Goal: Task Accomplishment & Management: Manage account settings

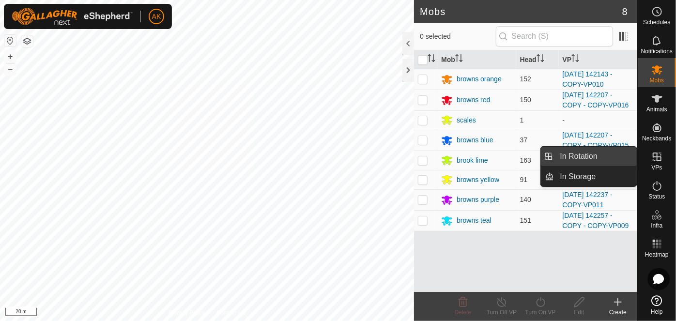
drag, startPoint x: 628, startPoint y: 159, endPoint x: 580, endPoint y: 156, distance: 48.5
click at [580, 156] on link "In Rotation" at bounding box center [596, 156] width 83 height 19
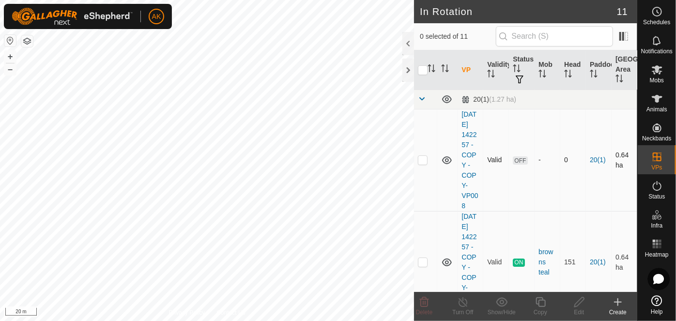
click at [423, 164] on p-checkbox at bounding box center [423, 160] width 10 height 8
checkbox input "true"
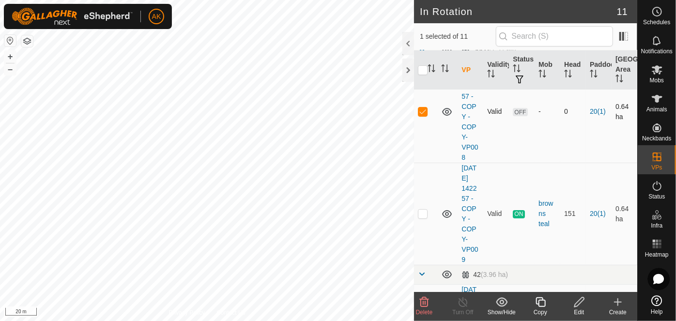
scroll to position [220, 0]
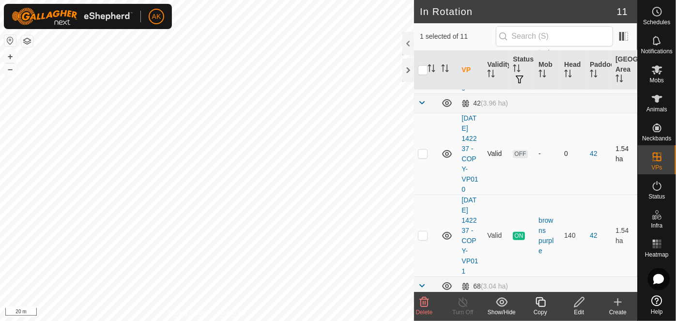
click at [425, 184] on td at bounding box center [425, 154] width 23 height 82
checkbox input "true"
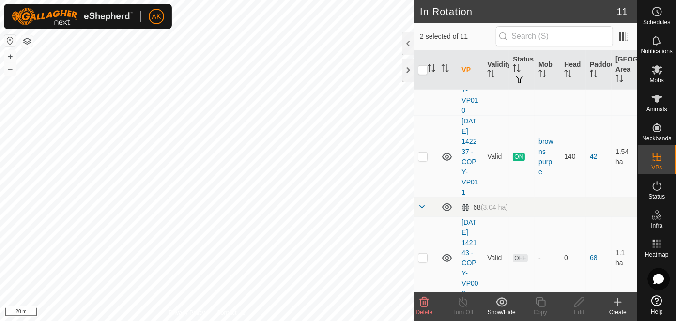
scroll to position [396, 0]
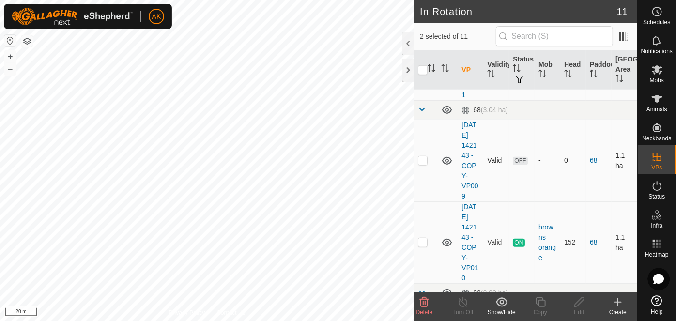
click at [422, 164] on p-checkbox at bounding box center [423, 160] width 10 height 8
checkbox input "true"
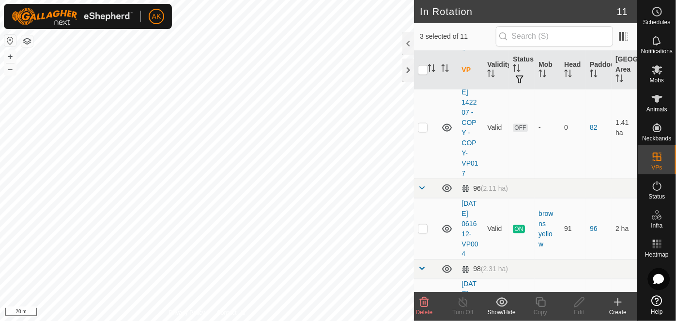
scroll to position [793, 0]
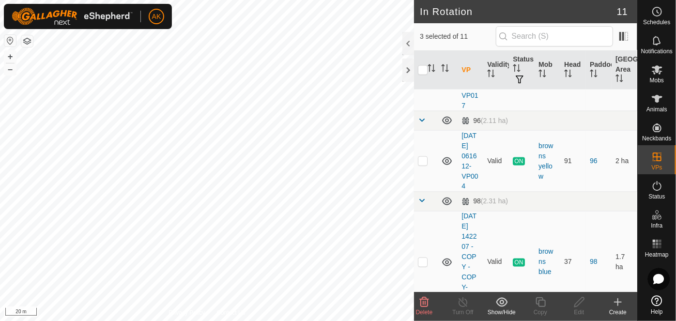
click at [419, 111] on td at bounding box center [425, 60] width 23 height 102
checkbox input "true"
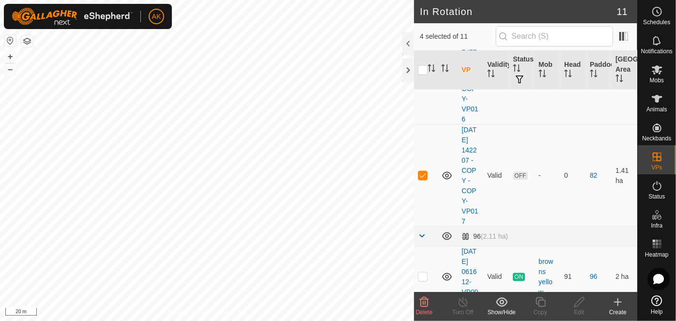
scroll to position [545, 0]
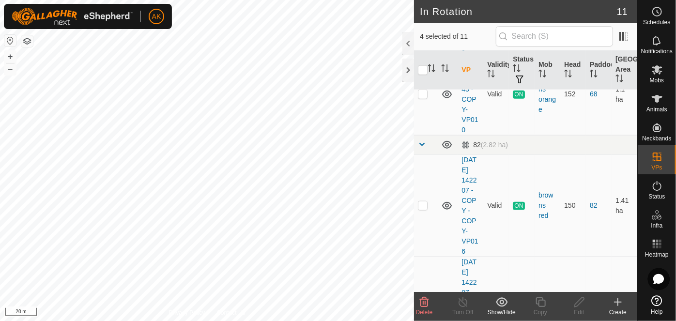
click at [419, 300] on icon at bounding box center [425, 303] width 12 height 12
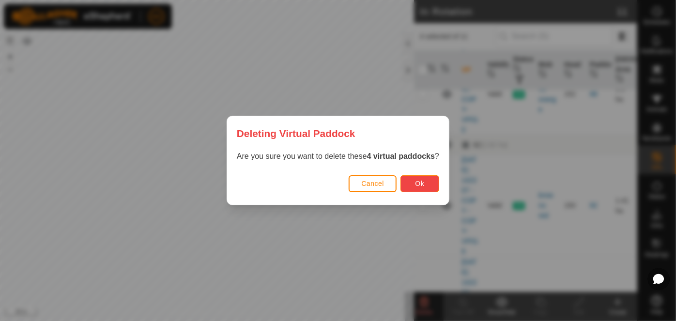
click at [420, 186] on span "Ok" at bounding box center [420, 184] width 9 height 8
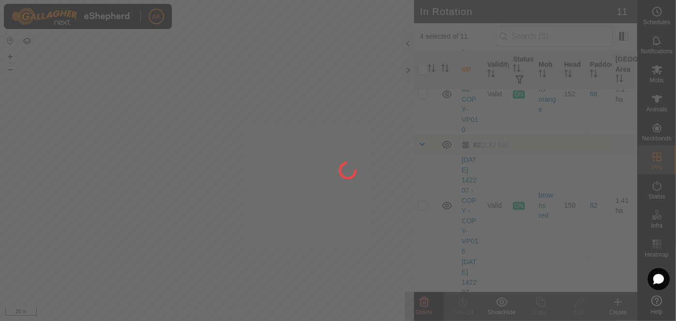
checkbox input "false"
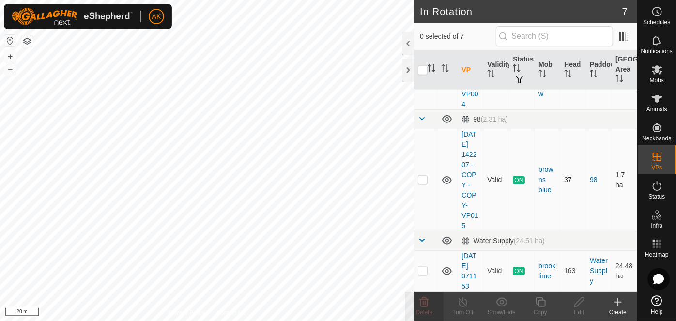
checkbox input "true"
click at [542, 304] on icon at bounding box center [541, 303] width 12 height 12
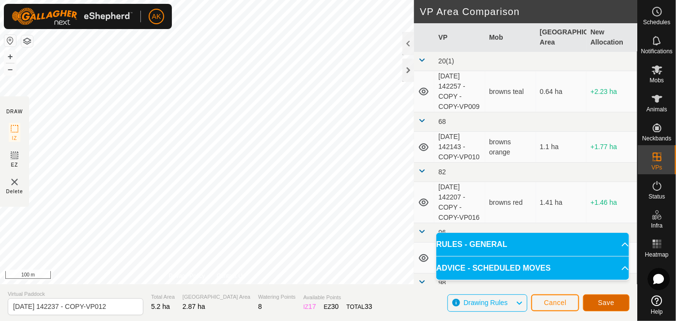
click at [609, 303] on span "Save" at bounding box center [606, 303] width 16 height 8
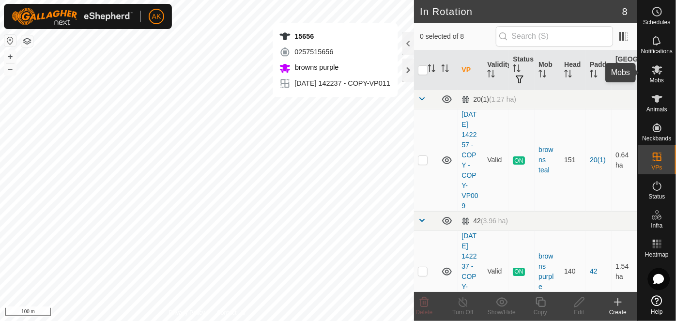
click at [656, 68] on icon at bounding box center [657, 69] width 11 height 9
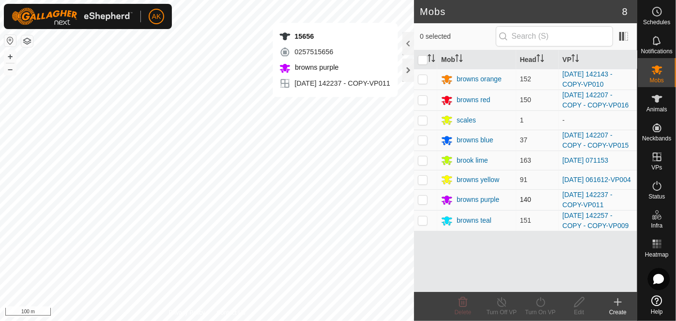
click at [426, 198] on p-checkbox at bounding box center [423, 200] width 10 height 8
checkbox input "true"
click at [545, 304] on icon at bounding box center [540, 302] width 9 height 10
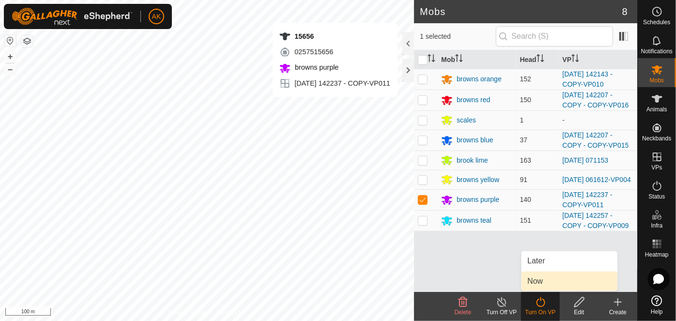
click at [536, 282] on span "Now" at bounding box center [536, 282] width 16 height 12
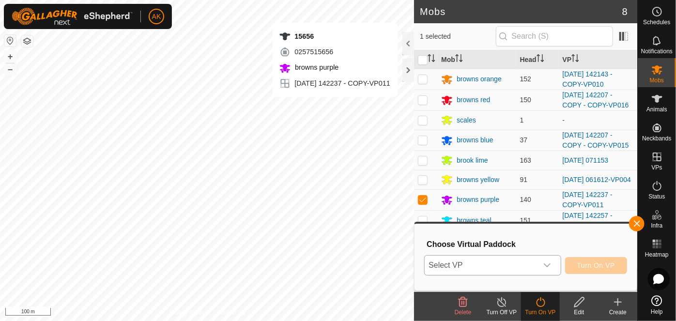
click at [487, 263] on span "Select VP" at bounding box center [481, 265] width 112 height 19
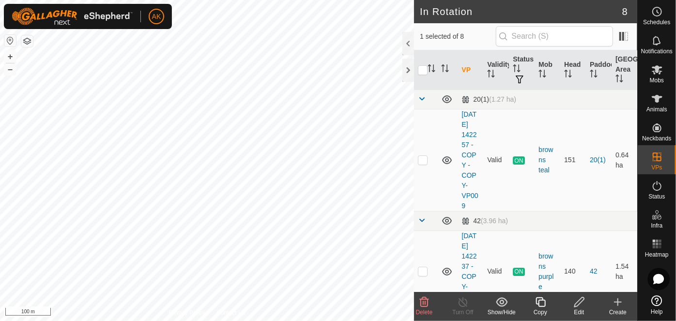
click at [579, 302] on icon at bounding box center [580, 303] width 12 height 12
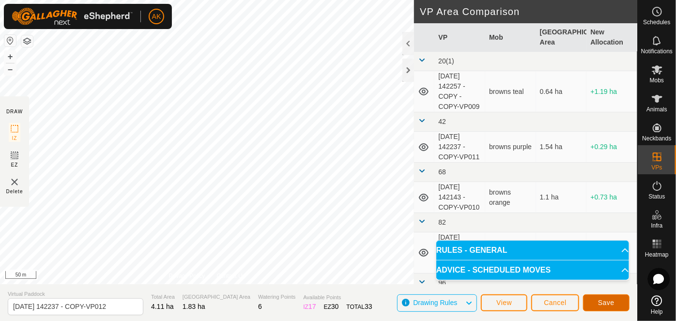
click at [607, 303] on span "Save" at bounding box center [606, 303] width 16 height 8
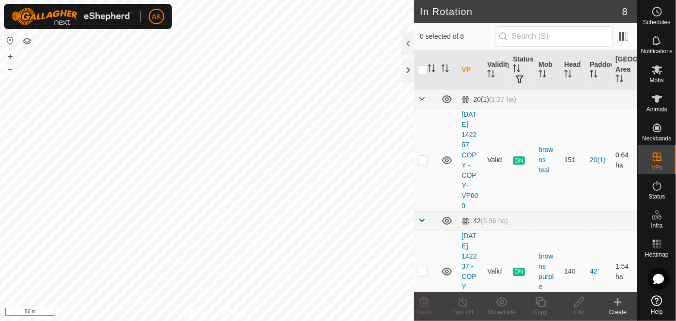
checkbox input "true"
click at [543, 300] on icon at bounding box center [541, 302] width 10 height 10
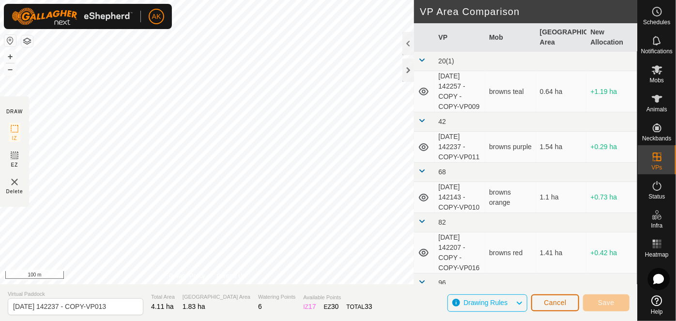
click at [565, 311] on button "Cancel" at bounding box center [555, 303] width 48 height 17
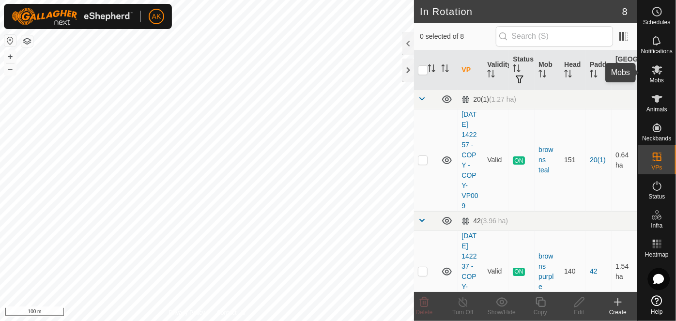
click at [656, 74] on icon at bounding box center [658, 70] width 12 height 12
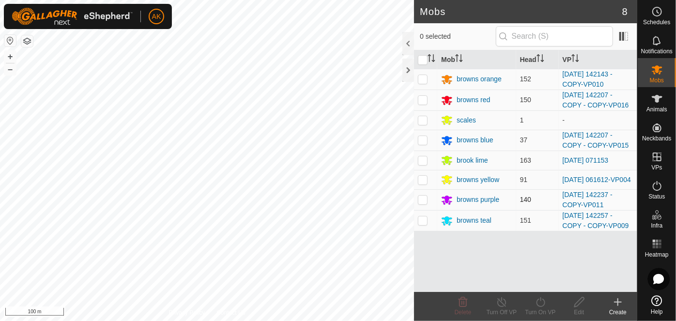
click at [425, 199] on p-checkbox at bounding box center [423, 200] width 10 height 8
checkbox input "true"
click at [542, 299] on icon at bounding box center [541, 303] width 12 height 12
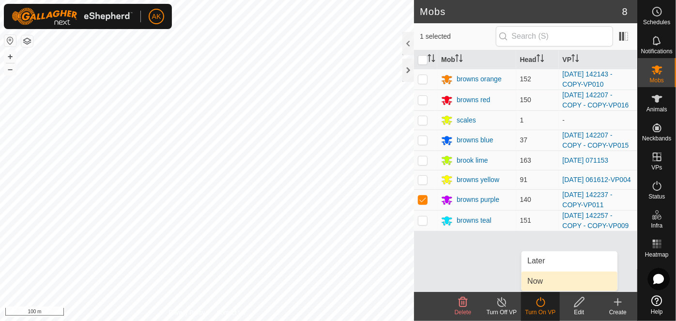
click at [540, 280] on link "Now" at bounding box center [570, 281] width 96 height 19
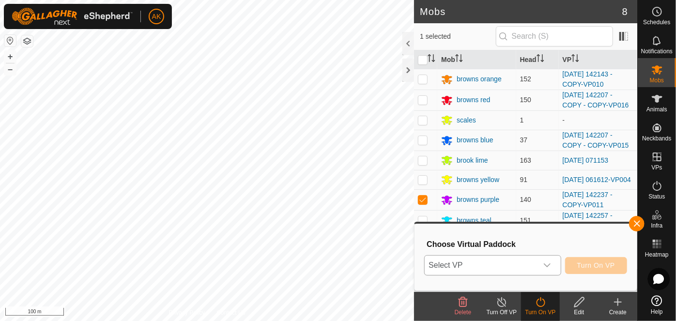
click at [506, 266] on span "Select VP" at bounding box center [481, 265] width 112 height 19
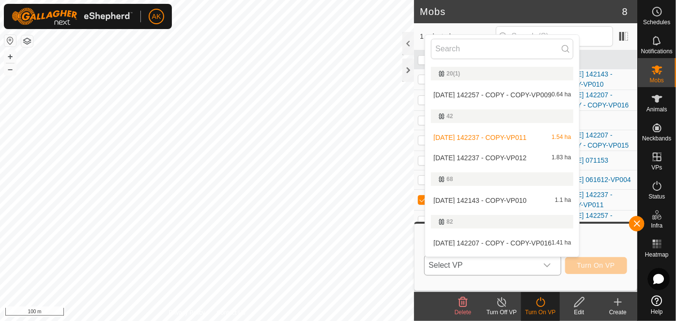
click at [489, 156] on li "[DATE] 142237 - COPY-VP012 1.83 ha" at bounding box center [502, 157] width 154 height 19
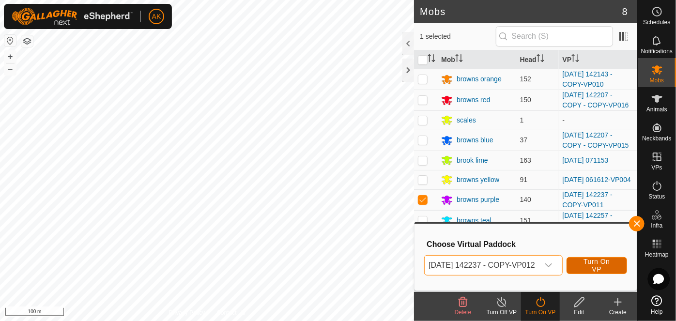
click at [598, 266] on span "Turn On VP" at bounding box center [597, 266] width 36 height 16
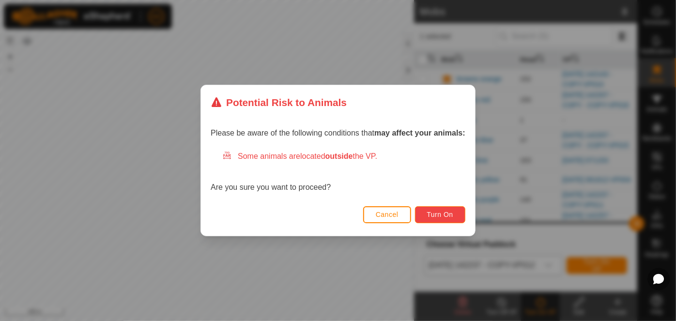
click at [436, 216] on span "Turn On" at bounding box center [440, 215] width 26 height 8
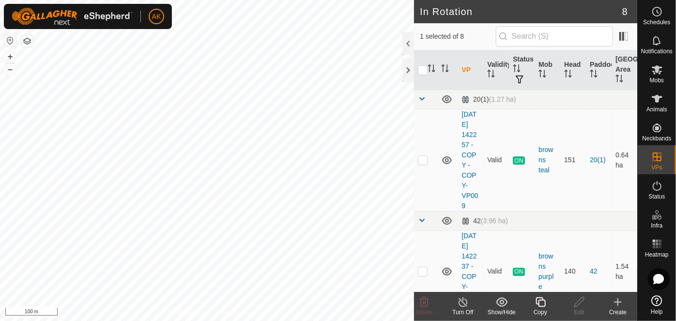
click at [538, 301] on icon at bounding box center [541, 303] width 12 height 12
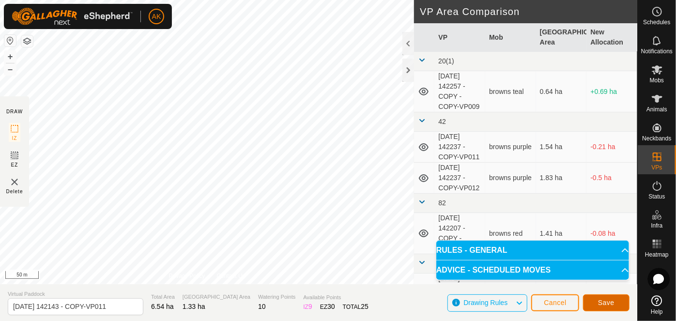
click at [599, 308] on button "Save" at bounding box center [606, 303] width 47 height 17
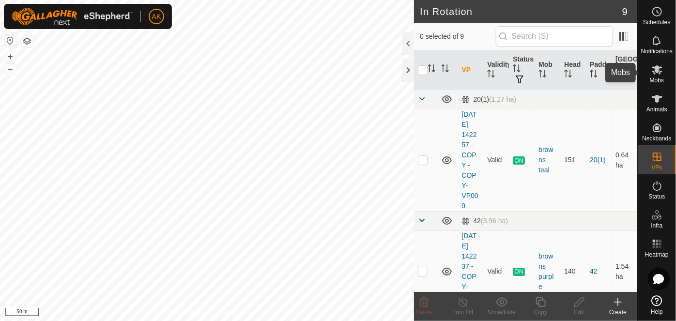
click at [655, 75] on icon at bounding box center [658, 70] width 12 height 12
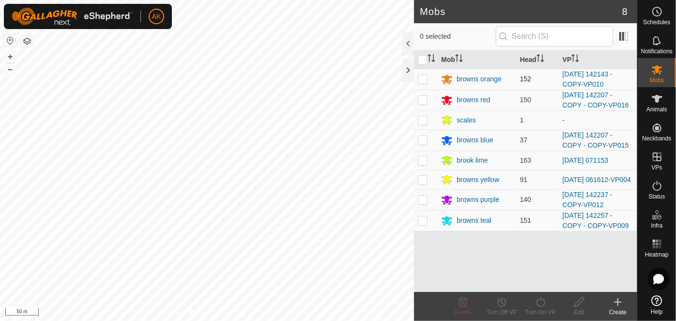
click at [427, 79] on p-checkbox at bounding box center [423, 79] width 10 height 8
checkbox input "true"
click at [538, 304] on icon at bounding box center [541, 303] width 12 height 12
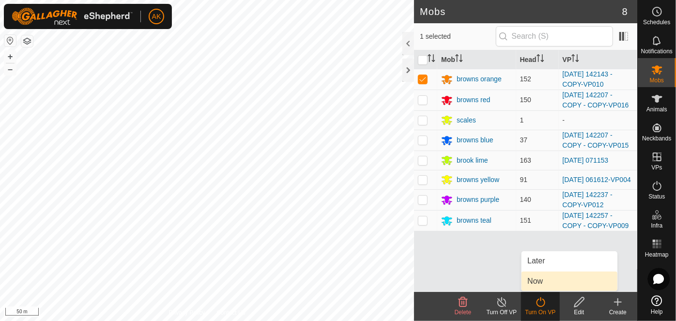
click at [535, 284] on link "Now" at bounding box center [570, 281] width 96 height 19
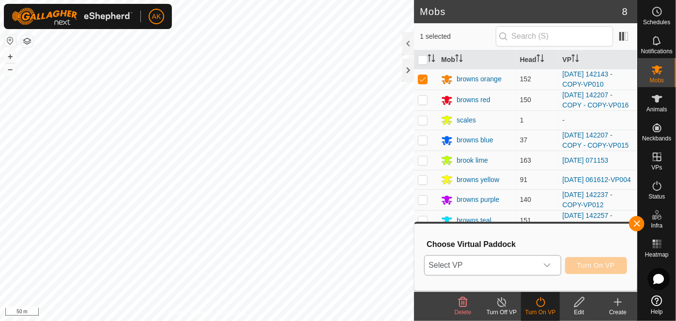
click at [550, 266] on icon "dropdown trigger" at bounding box center [548, 266] width 8 height 8
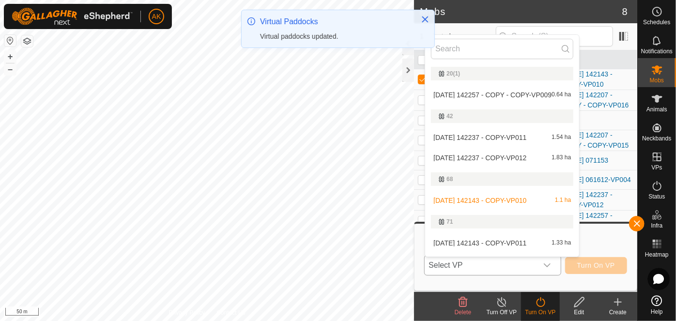
click at [506, 244] on li "[DATE] 142143 - COPY-VP011 1.33 ha" at bounding box center [502, 243] width 154 height 19
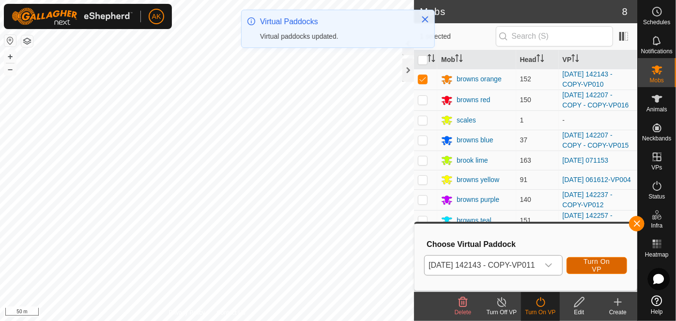
click at [601, 269] on span "Turn On VP" at bounding box center [597, 266] width 36 height 16
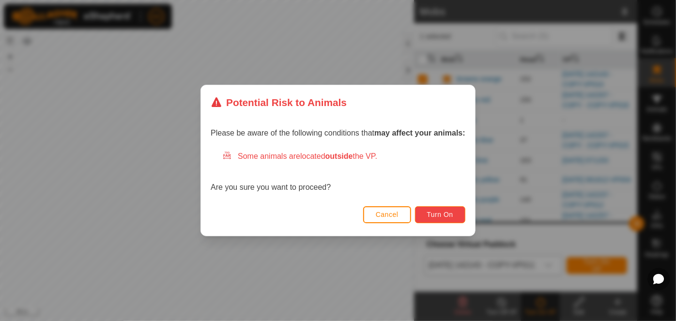
click at [443, 219] on button "Turn On" at bounding box center [440, 214] width 50 height 17
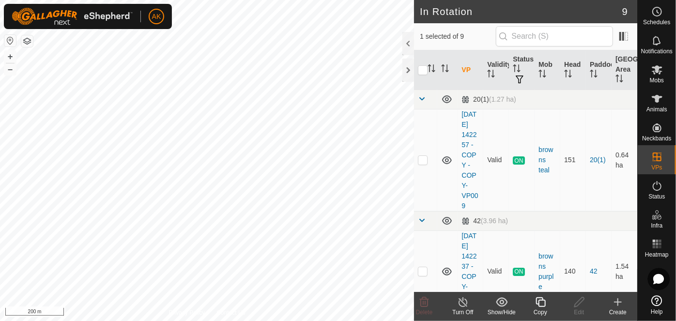
click at [542, 306] on icon at bounding box center [541, 303] width 12 height 12
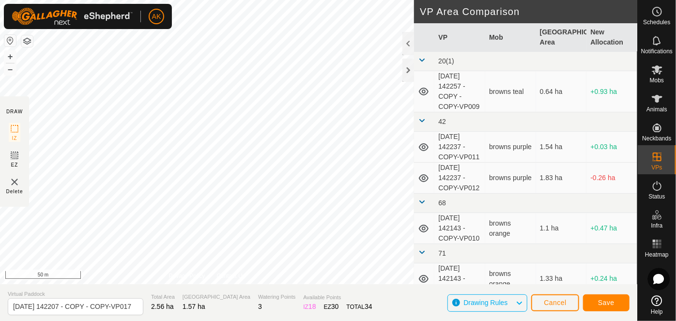
click at [299, 287] on div "DRAW IZ EZ Delete Privacy Policy Contact Us + – ⇧ i 50 m VP Area Comparison VP …" at bounding box center [319, 160] width 638 height 321
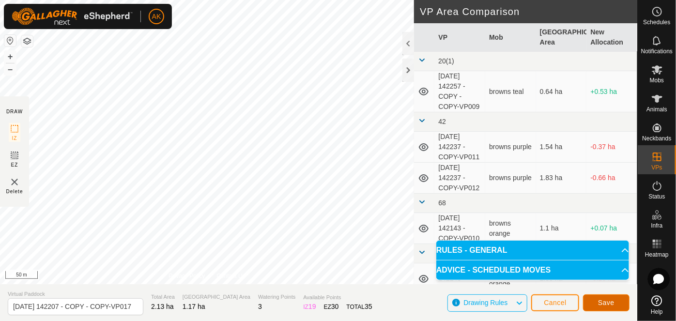
click at [609, 302] on span "Save" at bounding box center [606, 303] width 16 height 8
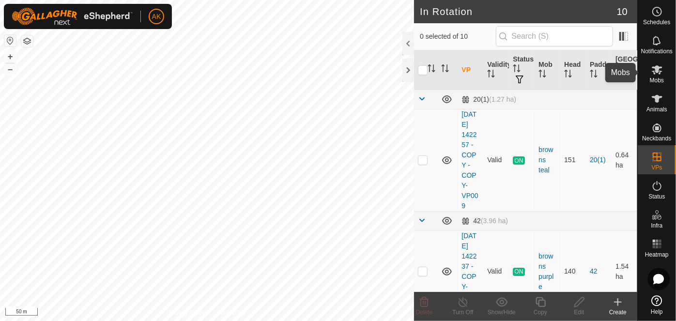
click at [656, 66] on icon at bounding box center [657, 69] width 11 height 9
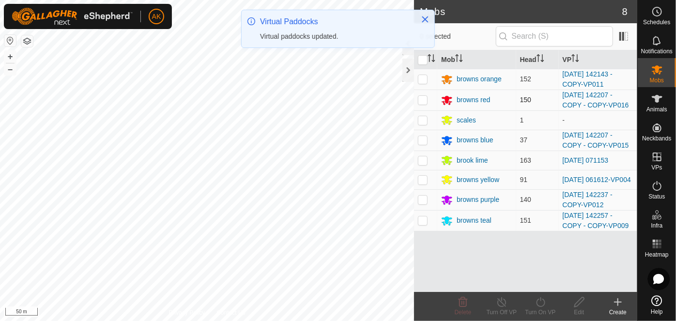
click at [423, 100] on p-checkbox at bounding box center [423, 100] width 10 height 8
checkbox input "true"
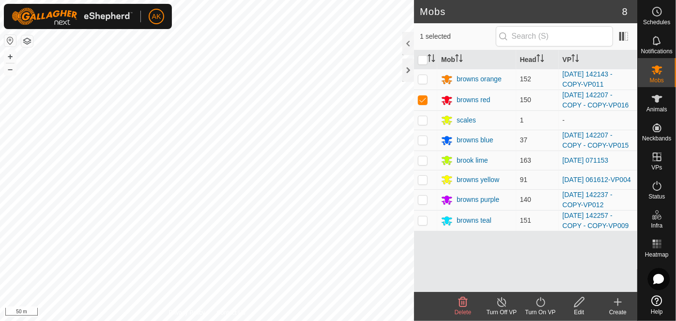
click at [543, 306] on icon at bounding box center [540, 302] width 9 height 10
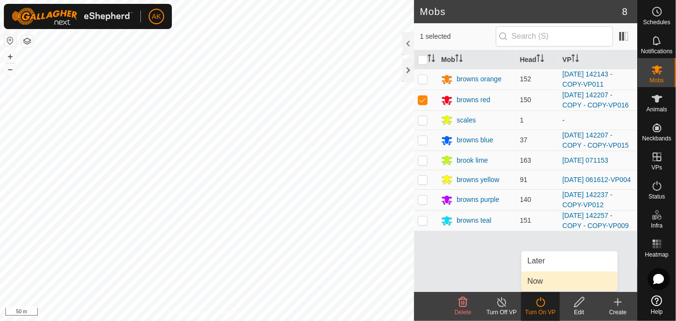
click at [540, 284] on link "Now" at bounding box center [570, 281] width 96 height 19
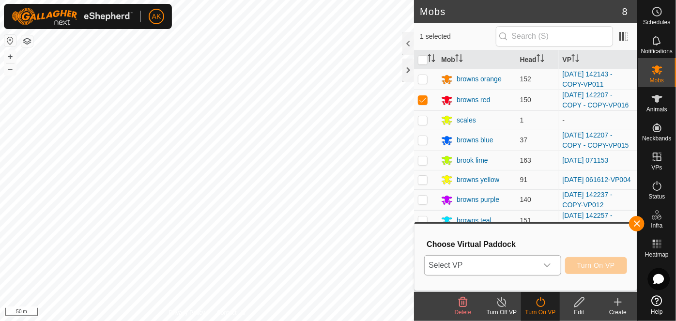
click at [521, 266] on span "Select VP" at bounding box center [481, 265] width 112 height 19
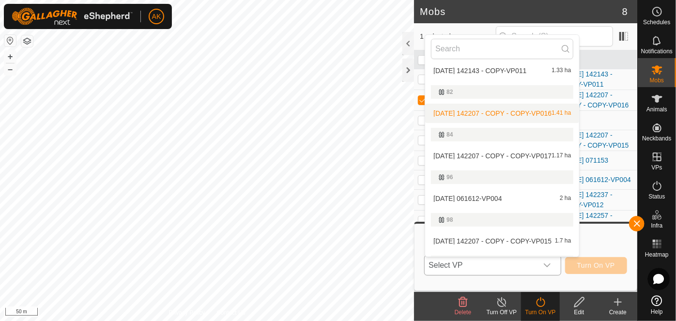
scroll to position [176, 0]
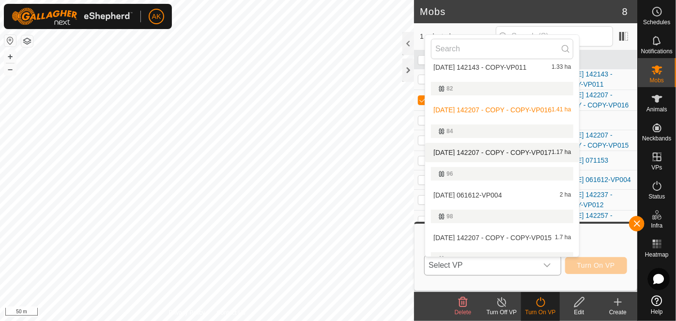
click at [501, 149] on li "[DATE] 142207 - COPY - COPY-VP017 1.17 ha" at bounding box center [502, 152] width 154 height 19
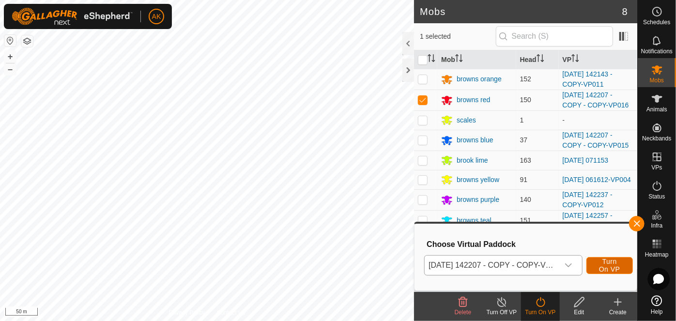
click at [610, 268] on span "Turn On VP" at bounding box center [610, 266] width 22 height 16
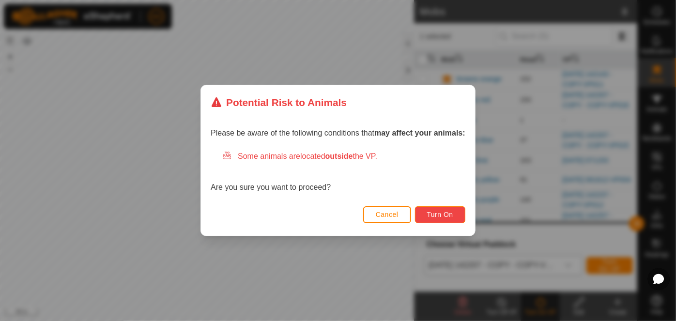
click at [430, 214] on span "Turn On" at bounding box center [440, 215] width 26 height 8
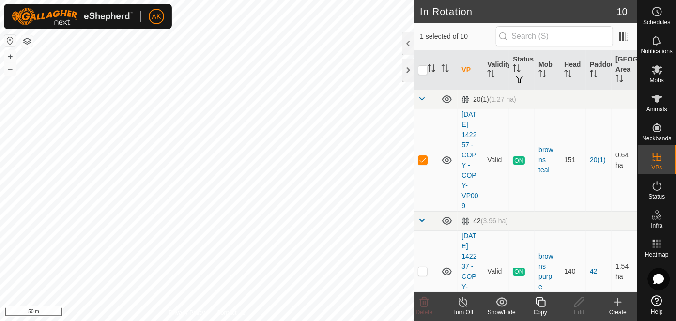
click at [544, 303] on icon at bounding box center [541, 303] width 12 height 12
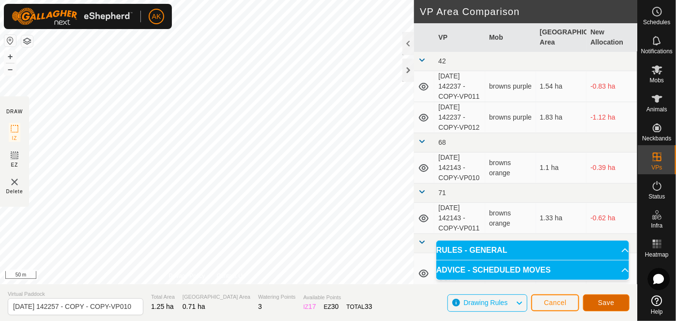
click at [609, 305] on span "Save" at bounding box center [606, 303] width 16 height 8
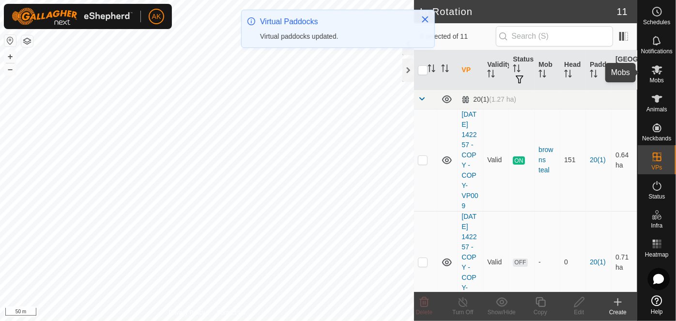
click at [657, 73] on icon at bounding box center [658, 70] width 12 height 12
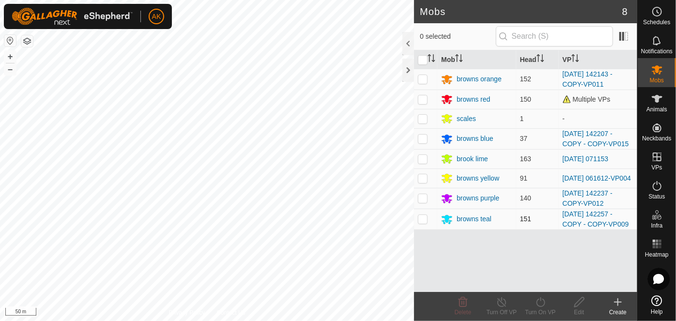
click at [426, 221] on p-checkbox at bounding box center [423, 219] width 10 height 8
checkbox input "true"
click at [542, 305] on icon at bounding box center [541, 303] width 12 height 12
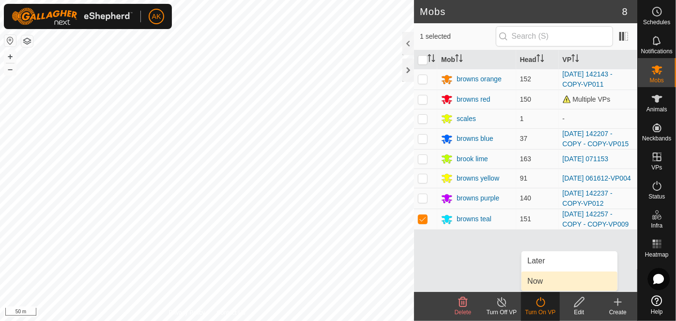
click at [544, 281] on link "Now" at bounding box center [570, 281] width 96 height 19
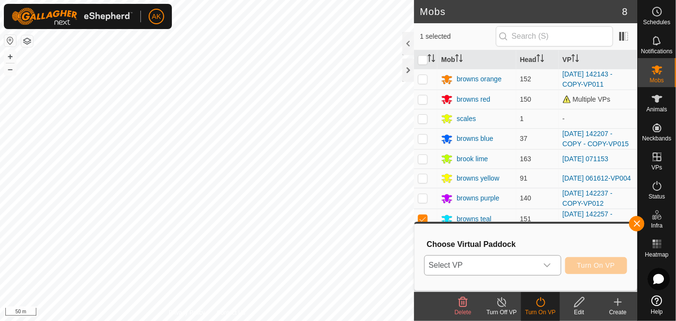
click at [530, 269] on span "Select VP" at bounding box center [481, 265] width 112 height 19
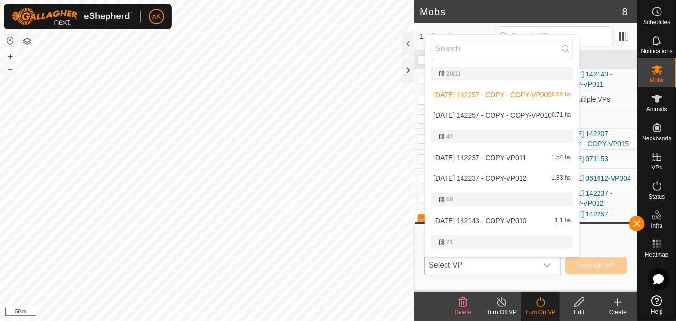
scroll to position [16, 0]
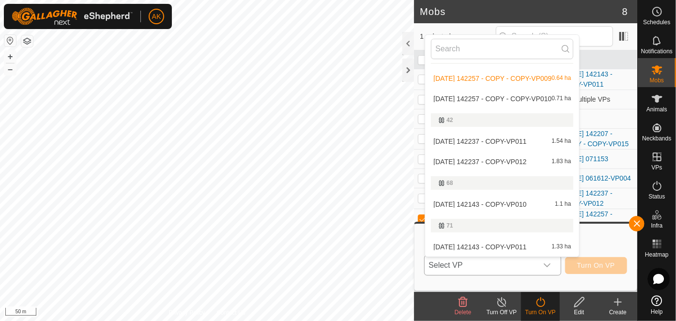
click at [496, 99] on li "[DATE] 142257 - COPY - COPY-VP010 0.71 ha" at bounding box center [502, 98] width 154 height 19
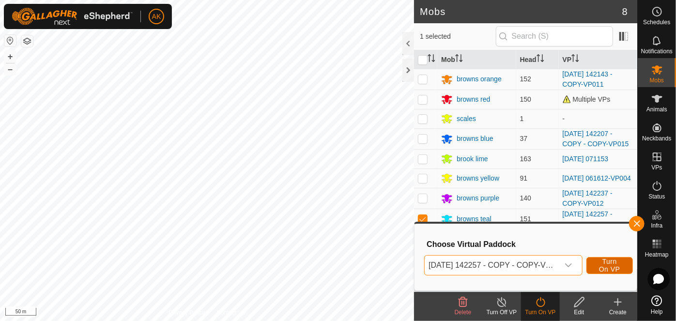
click at [616, 263] on span "Turn On VP" at bounding box center [610, 266] width 22 height 16
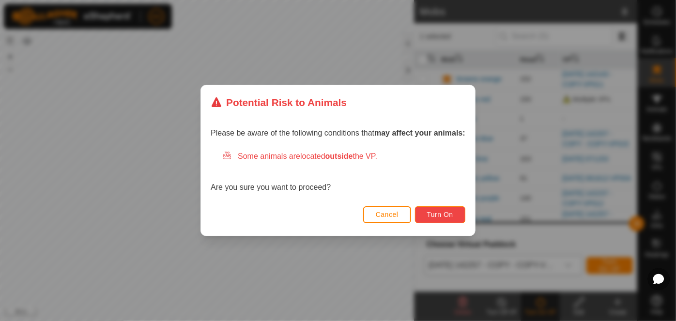
click at [453, 213] on span "Turn On" at bounding box center [440, 215] width 26 height 8
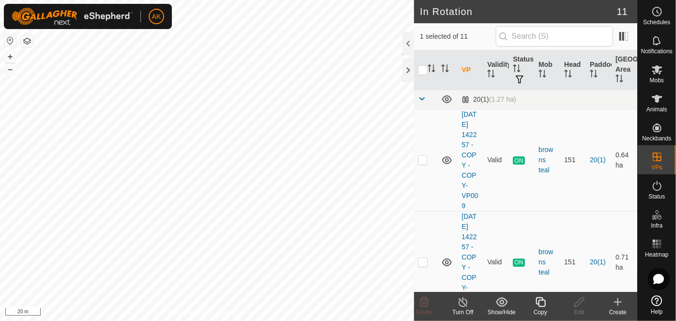
click at [537, 302] on icon at bounding box center [541, 303] width 12 height 12
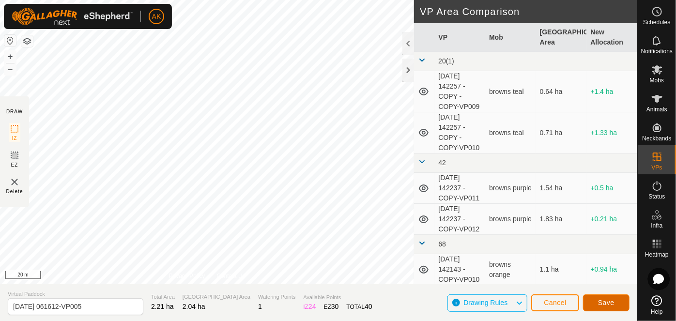
click at [609, 304] on span "Save" at bounding box center [606, 303] width 16 height 8
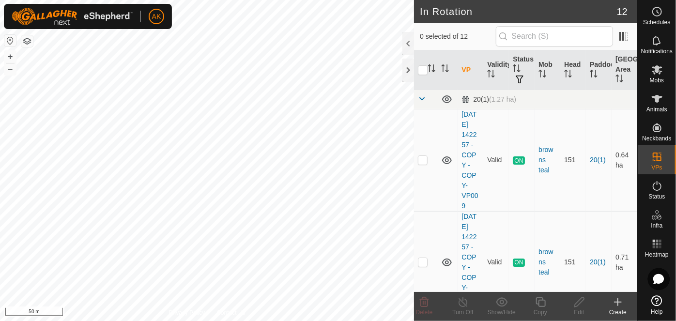
checkbox input "true"
click at [538, 300] on icon at bounding box center [541, 303] width 12 height 12
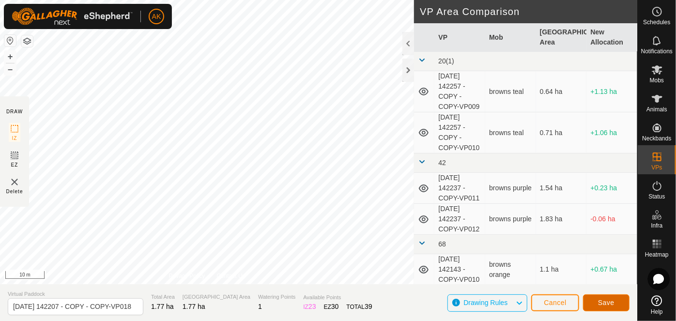
click at [613, 303] on span "Save" at bounding box center [606, 303] width 16 height 8
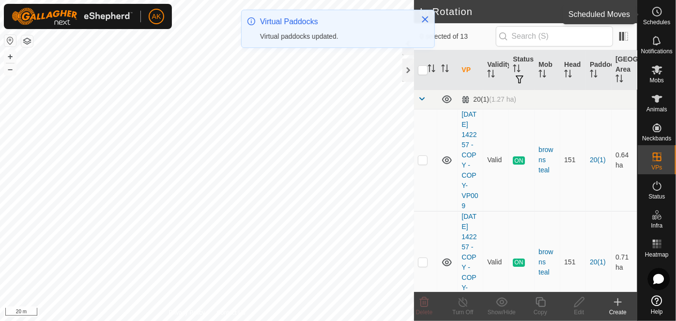
click at [654, 12] on icon at bounding box center [658, 12] width 12 height 12
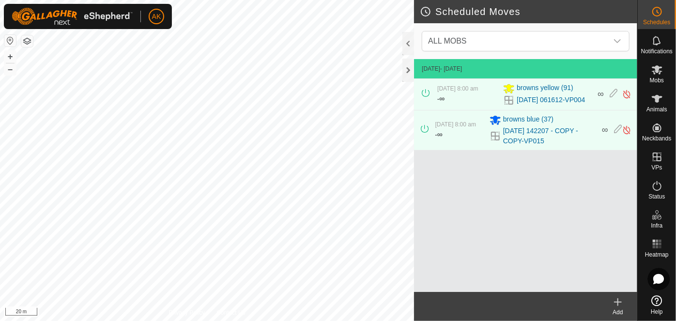
click at [619, 305] on icon at bounding box center [618, 303] width 12 height 12
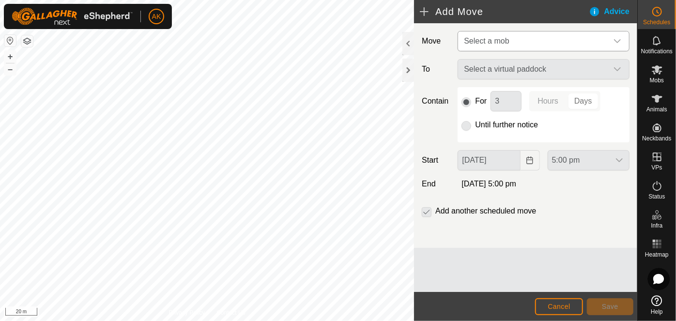
click at [502, 43] on span "Select a mob" at bounding box center [486, 41] width 45 height 8
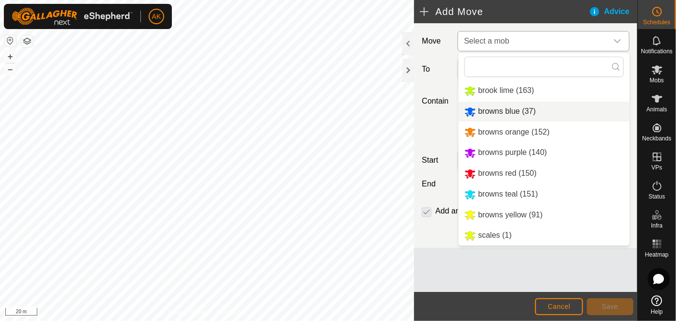
click at [487, 111] on li "browns blue (37)" at bounding box center [544, 112] width 171 height 20
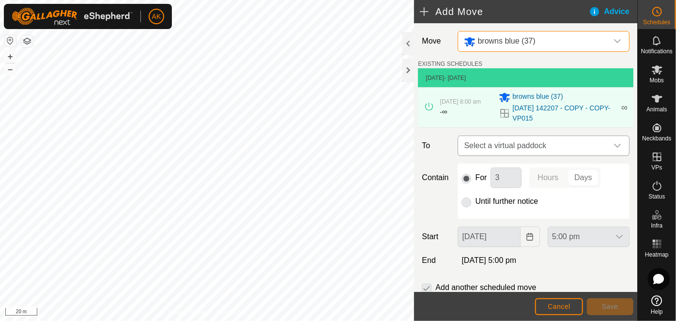
click at [489, 146] on span "Select a virtual paddock" at bounding box center [534, 145] width 148 height 19
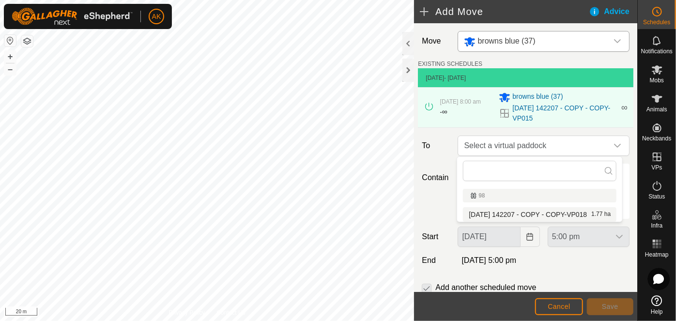
drag, startPoint x: 493, startPoint y: 217, endPoint x: 499, endPoint y: 210, distance: 8.9
click at [493, 216] on li "[DATE] 142207 - COPY - COPY-VP018 1.77 ha" at bounding box center [540, 214] width 154 height 15
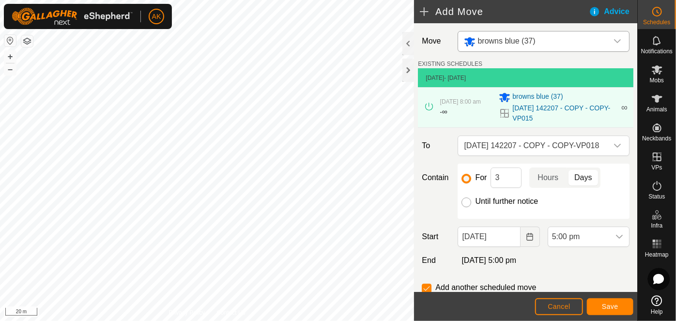
click at [469, 203] on input "Until further notice" at bounding box center [467, 203] width 10 height 10
radio input "true"
checkbox input "false"
click at [526, 234] on icon "Choose Date" at bounding box center [530, 237] width 8 height 8
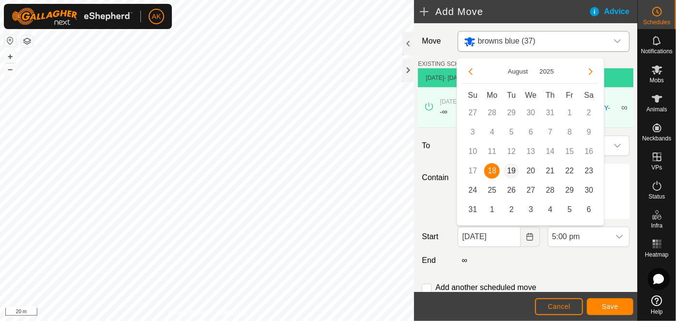
click at [512, 173] on span "19" at bounding box center [512, 171] width 16 height 16
type input "[DATE]"
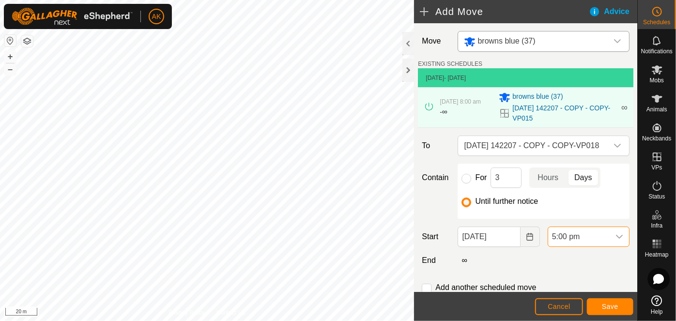
click at [578, 235] on span "5:00 pm" at bounding box center [579, 236] width 62 height 19
click at [575, 160] on li "8:00 am" at bounding box center [584, 159] width 78 height 19
click at [615, 305] on span "Save" at bounding box center [610, 307] width 16 height 8
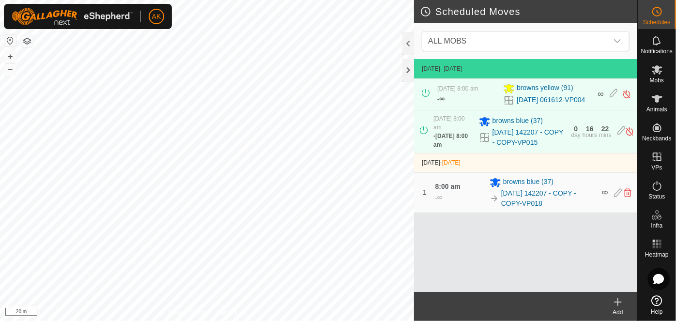
click at [617, 300] on icon at bounding box center [618, 303] width 12 height 12
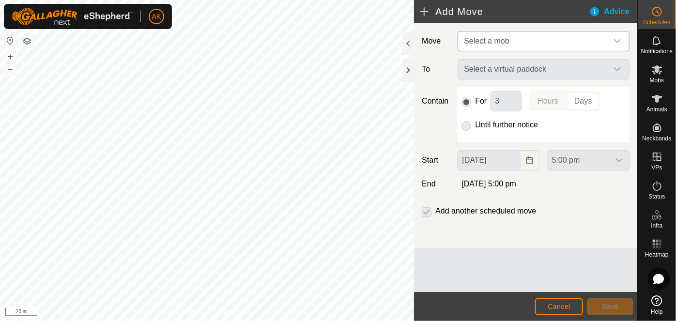
click at [501, 38] on span "Select a mob" at bounding box center [486, 41] width 45 height 8
click at [487, 38] on span "Select a mob" at bounding box center [486, 41] width 45 height 8
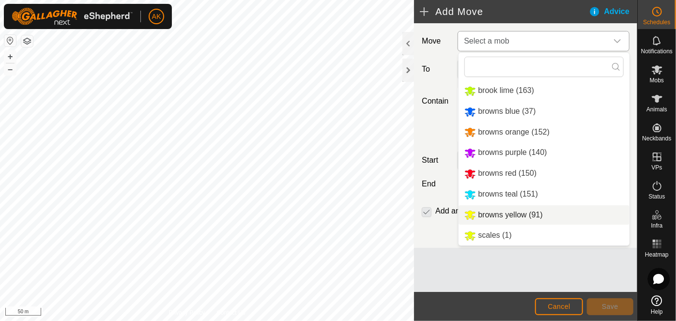
click at [484, 216] on li "browns yellow (91)" at bounding box center [544, 215] width 171 height 20
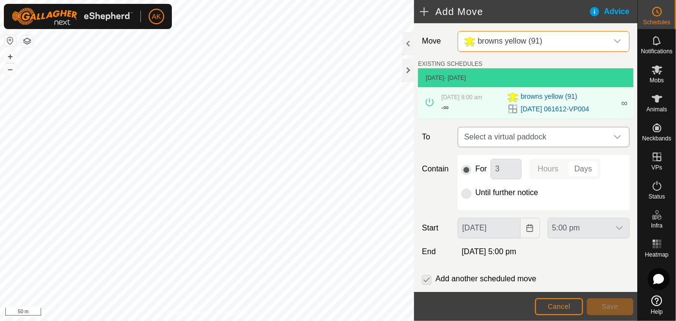
click at [486, 136] on span "Select a virtual paddock" at bounding box center [534, 136] width 148 height 19
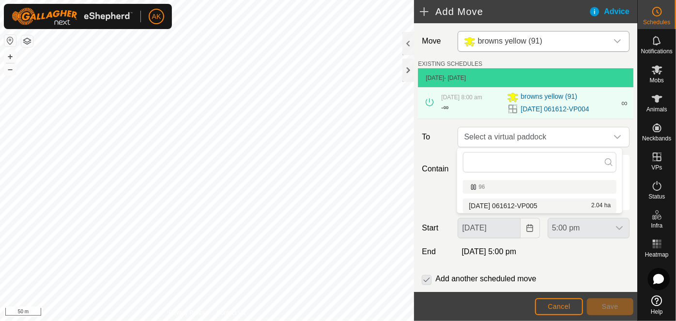
click at [488, 204] on li "[DATE] 061612-VP005 2.04 ha" at bounding box center [540, 206] width 154 height 15
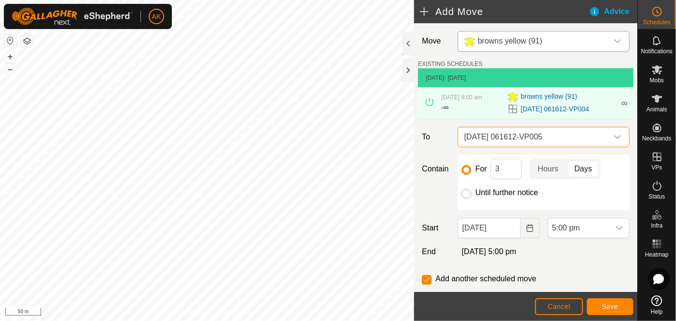
click at [468, 190] on input "Until further notice" at bounding box center [467, 194] width 10 height 10
radio input "true"
checkbox input "false"
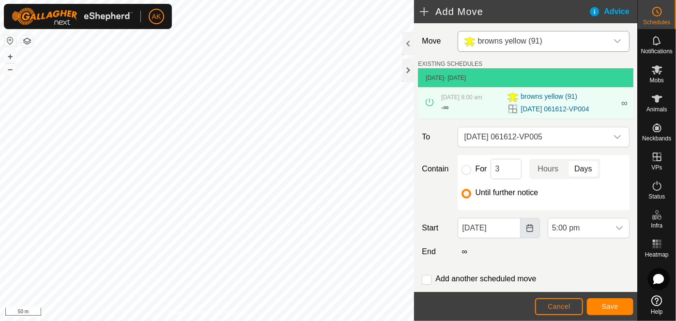
click at [527, 229] on icon "Choose Date" at bounding box center [530, 228] width 8 height 8
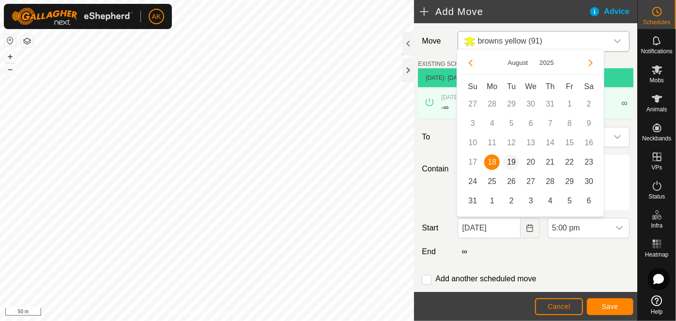
click at [512, 159] on span "19" at bounding box center [512, 163] width 16 height 16
type input "[DATE]"
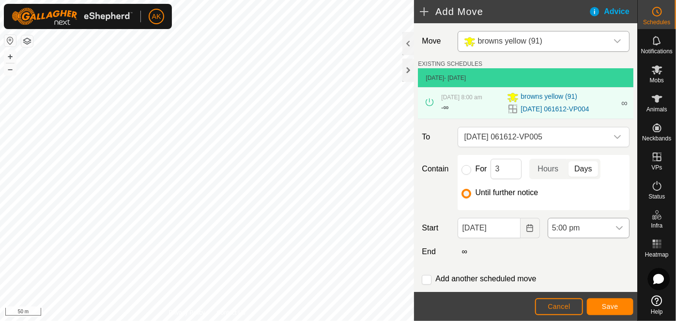
click at [570, 223] on span "5:00 pm" at bounding box center [579, 228] width 62 height 19
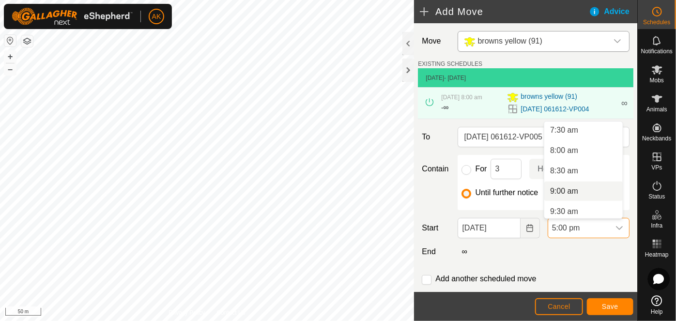
scroll to position [262, 0]
click at [568, 193] on li "8:00 am" at bounding box center [584, 194] width 78 height 19
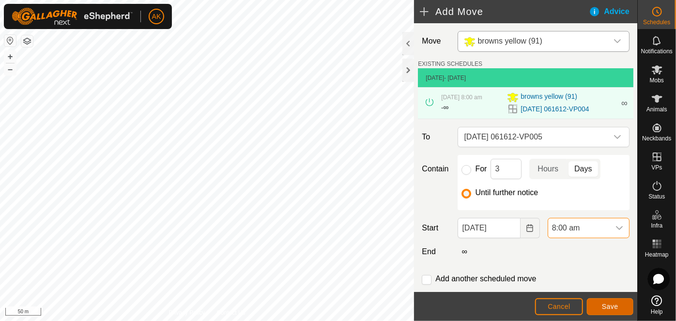
click at [609, 303] on span "Save" at bounding box center [610, 307] width 16 height 8
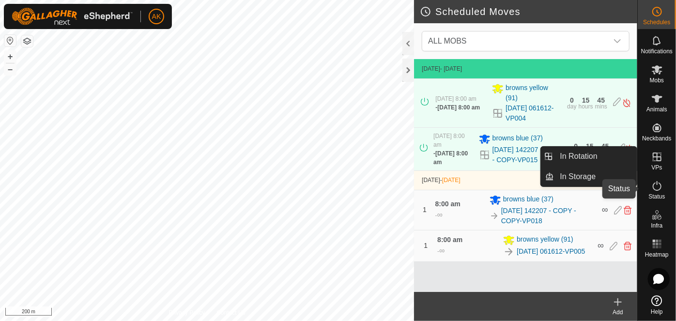
click at [657, 187] on icon at bounding box center [658, 186] width 12 height 12
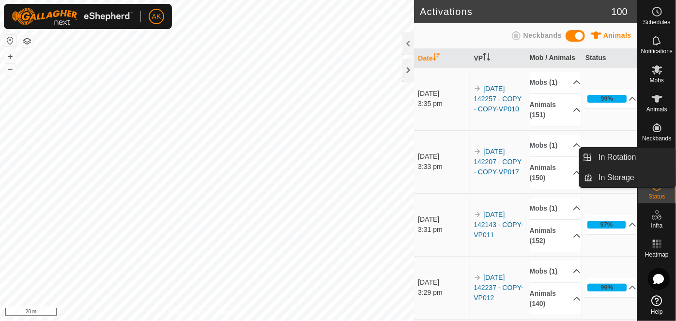
click at [656, 101] on icon at bounding box center [657, 99] width 11 height 8
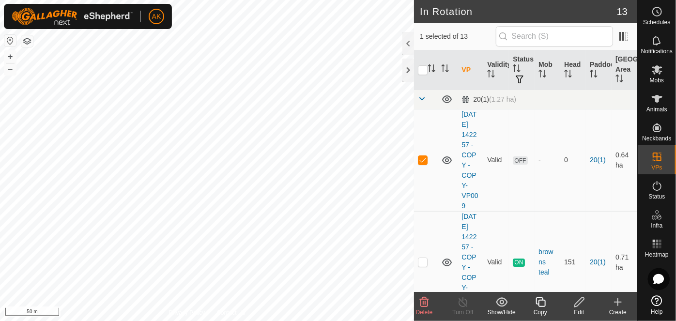
click at [421, 299] on icon at bounding box center [424, 302] width 9 height 10
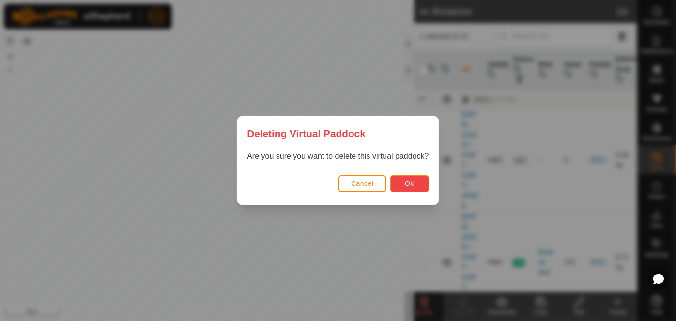
click at [416, 185] on button "Ok" at bounding box center [410, 183] width 39 height 17
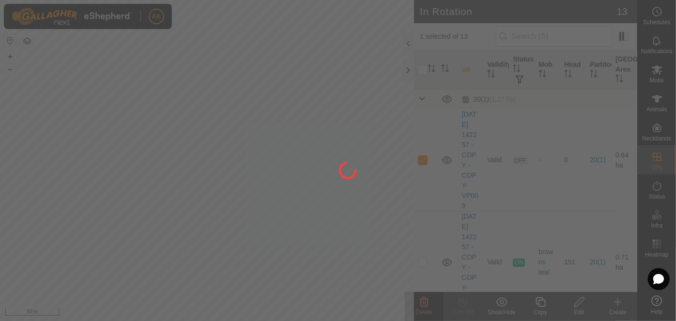
checkbox input "false"
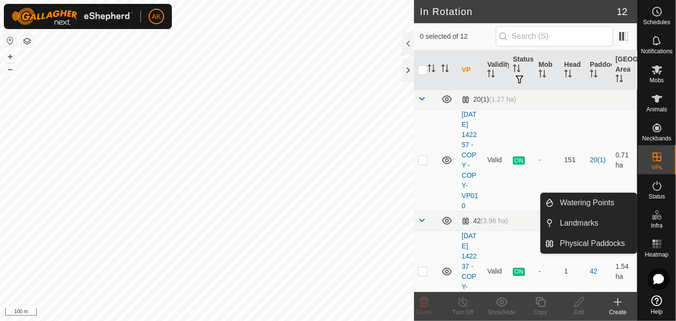
click at [657, 217] on icon at bounding box center [658, 215] width 12 height 12
click at [659, 216] on icon at bounding box center [659, 217] width 4 height 5
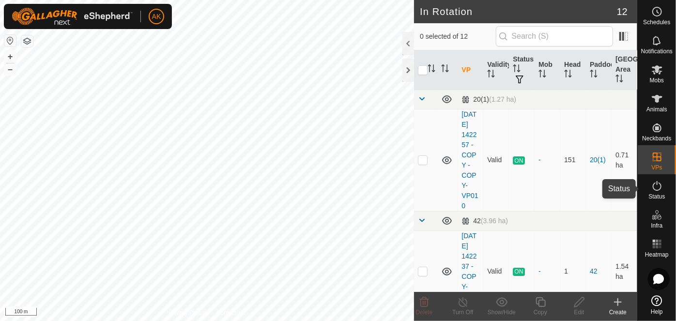
click at [655, 189] on icon at bounding box center [657, 186] width 9 height 10
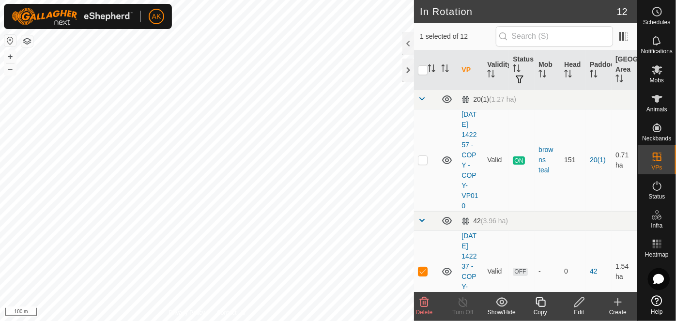
click at [425, 308] on icon at bounding box center [425, 303] width 12 height 12
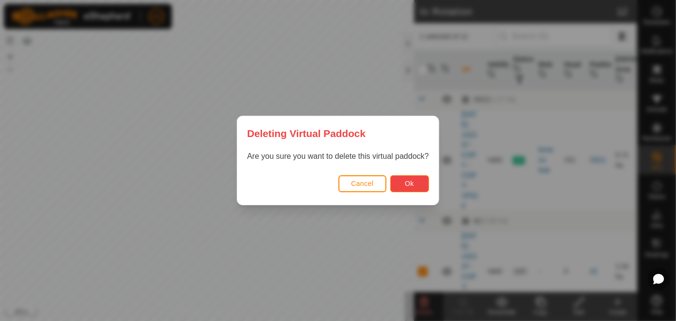
click at [411, 187] on span "Ok" at bounding box center [409, 184] width 9 height 8
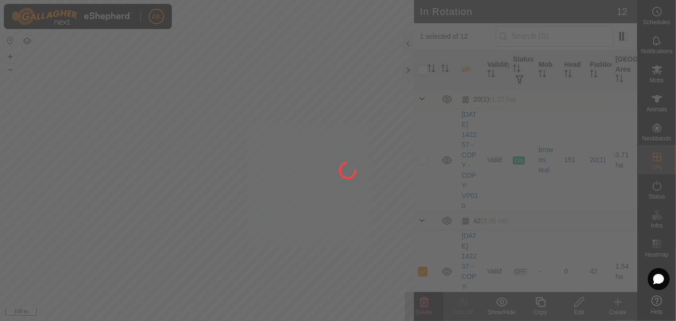
checkbox input "false"
